Goal: Task Accomplishment & Management: Manage account settings

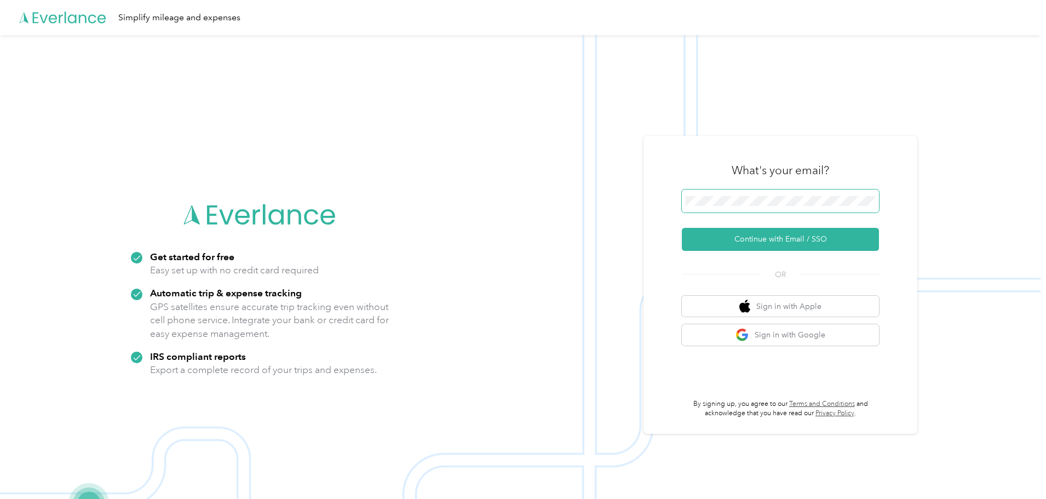
click at [741, 208] on span at bounding box center [780, 201] width 197 height 23
click at [782, 237] on button "Continue with Email / SSO" at bounding box center [780, 239] width 197 height 23
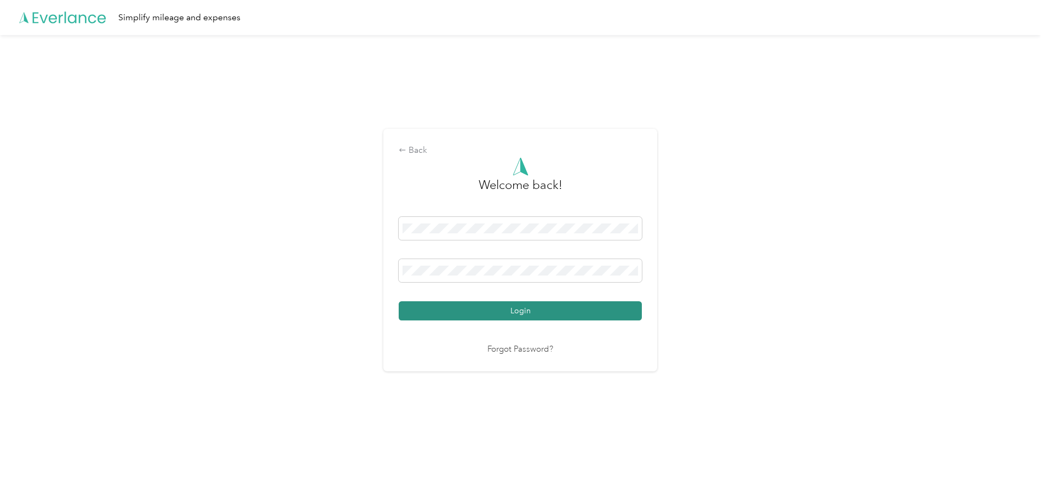
click at [577, 312] on button "Login" at bounding box center [520, 310] width 243 height 19
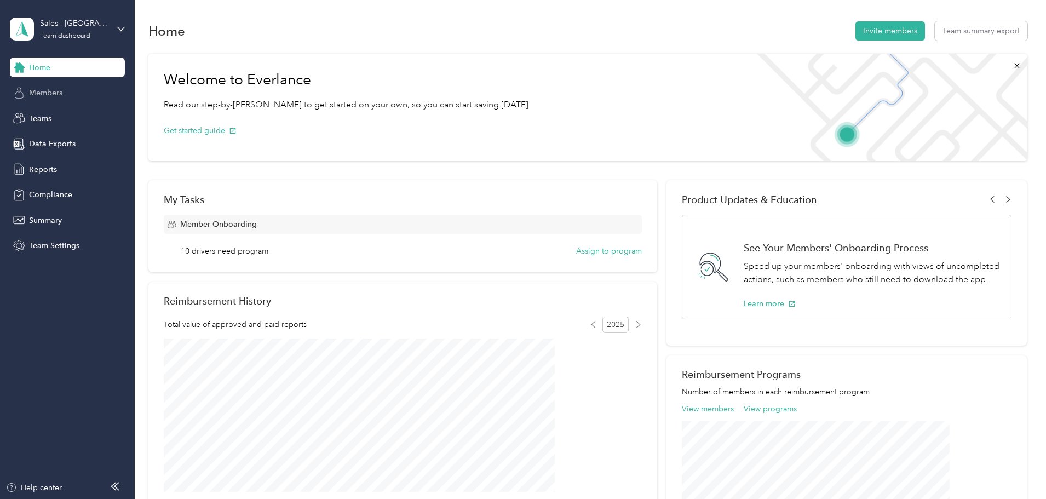
click at [44, 95] on span "Members" at bounding box center [45, 93] width 33 height 12
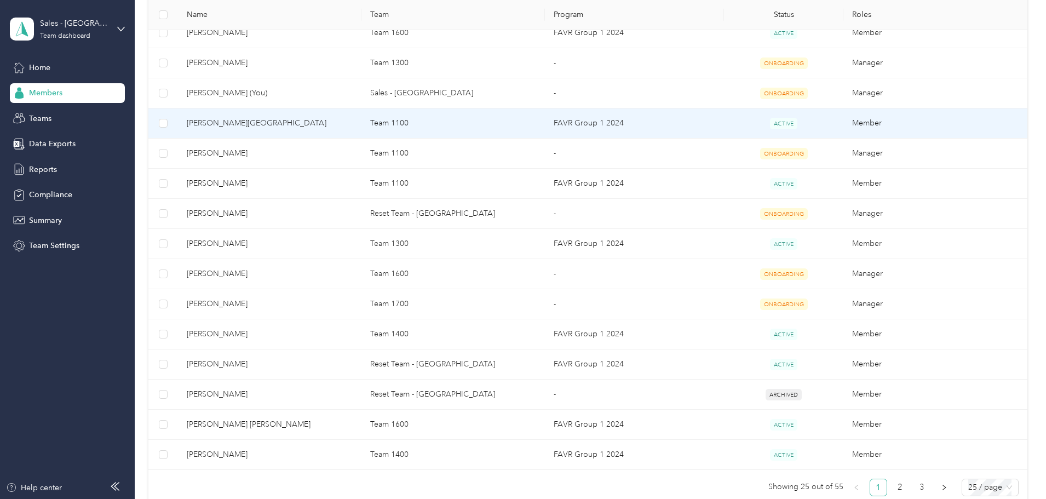
scroll to position [603, 0]
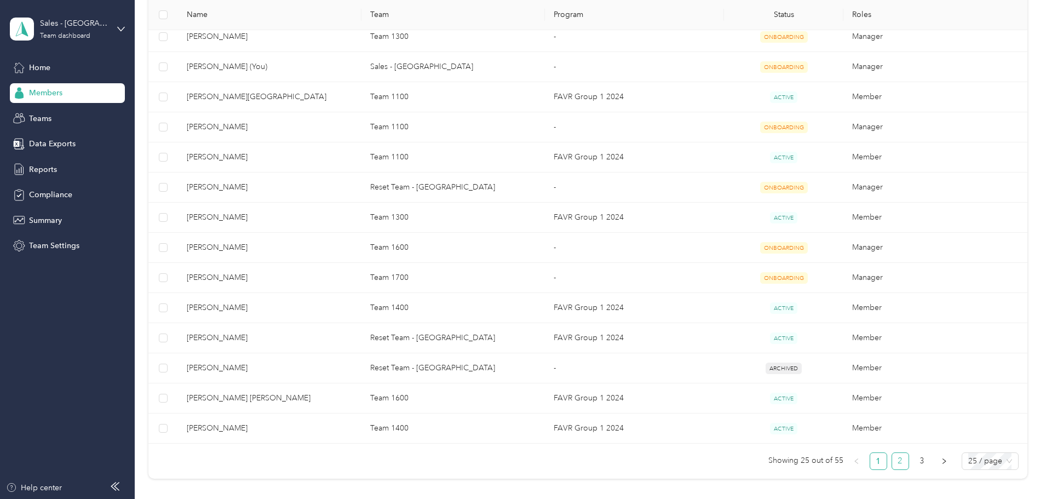
click at [892, 462] on link "2" at bounding box center [900, 461] width 16 height 16
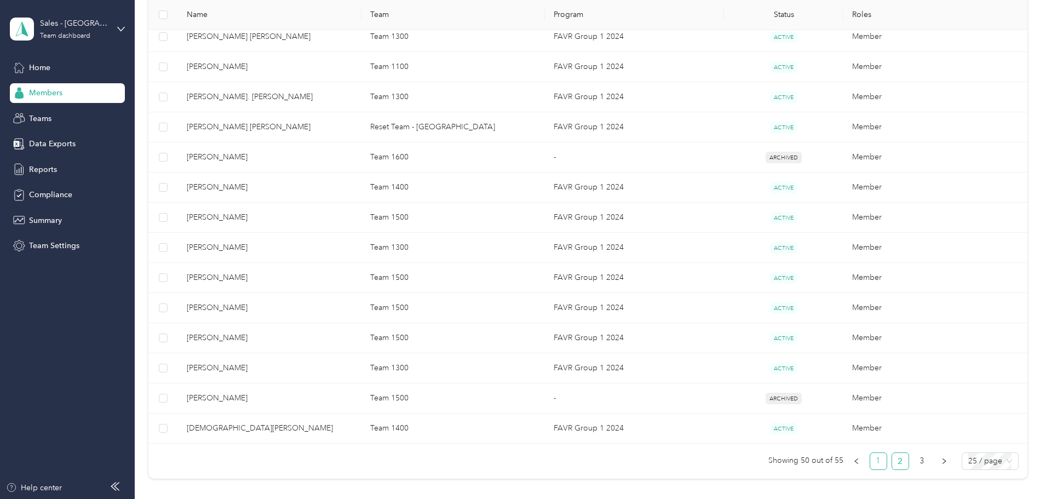
click at [870, 459] on link "1" at bounding box center [878, 461] width 16 height 16
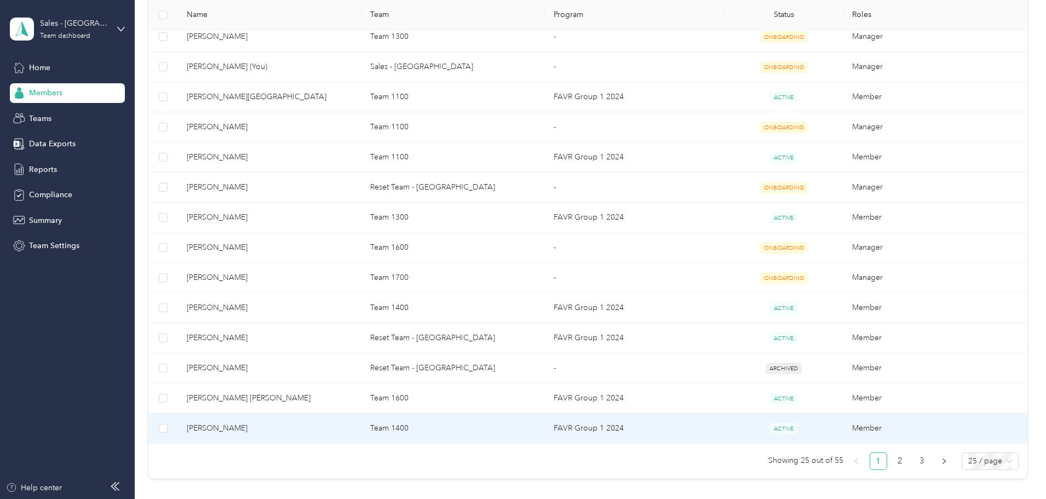
click at [308, 439] on td "[PERSON_NAME]" at bounding box center [270, 429] width 184 height 30
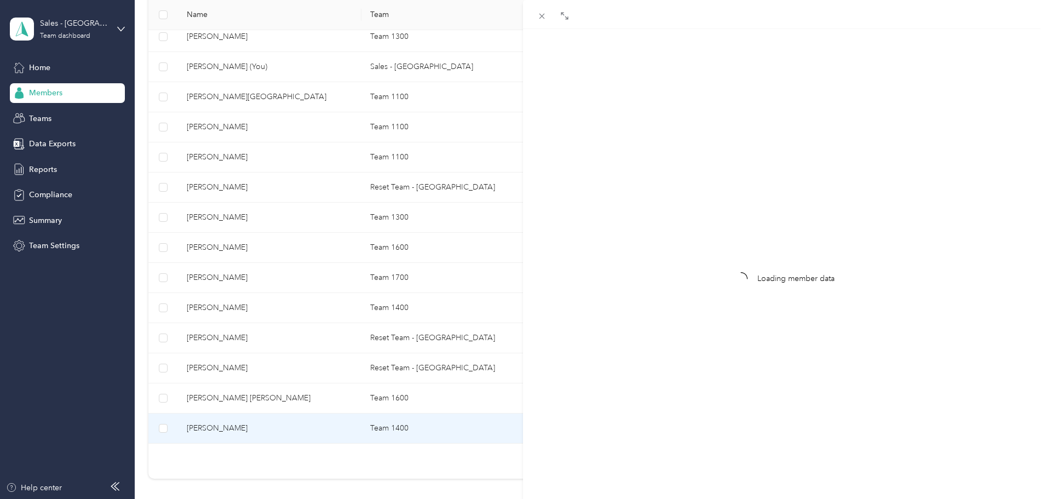
click at [307, 430] on div "Loading member data" at bounding box center [523, 249] width 1046 height 499
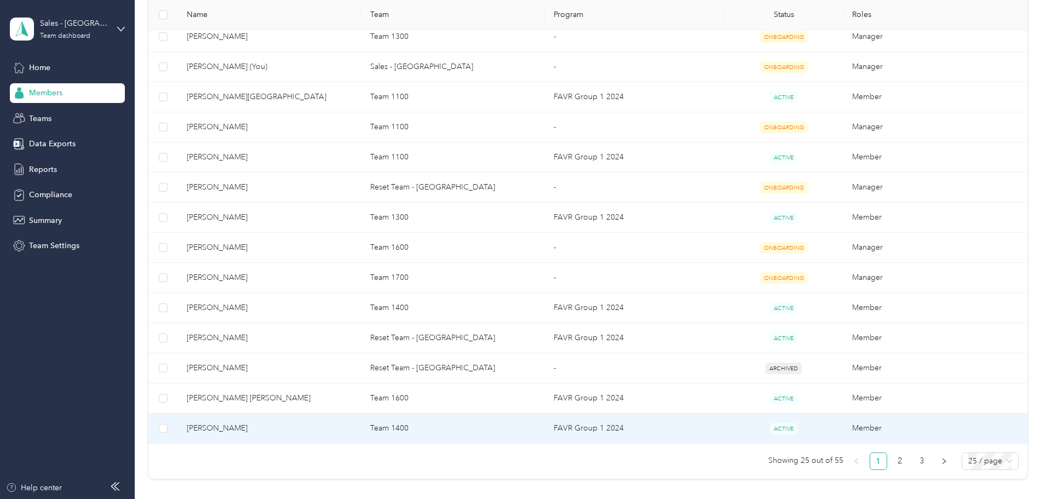
click at [309, 426] on span "[PERSON_NAME]" at bounding box center [270, 428] width 166 height 12
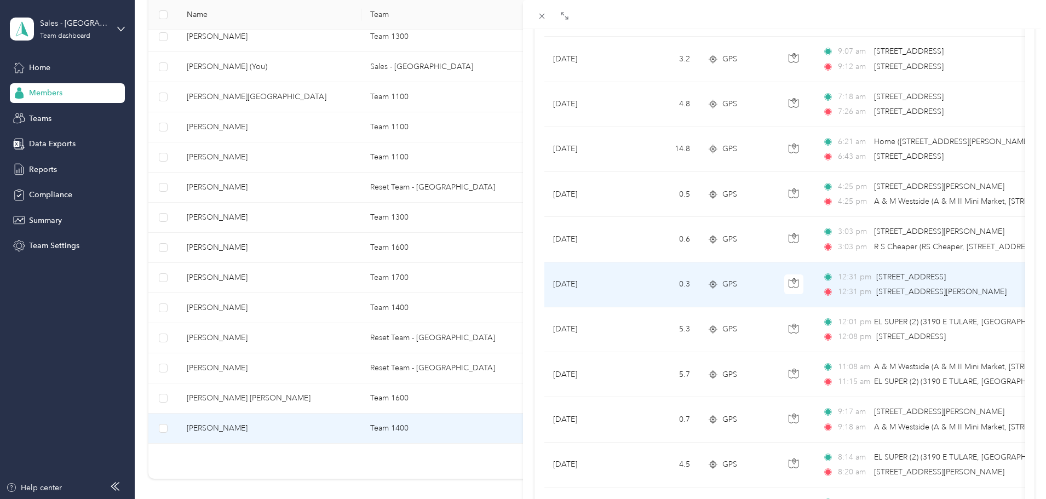
scroll to position [681, 0]
